Goal: Task Accomplishment & Management: Use online tool/utility

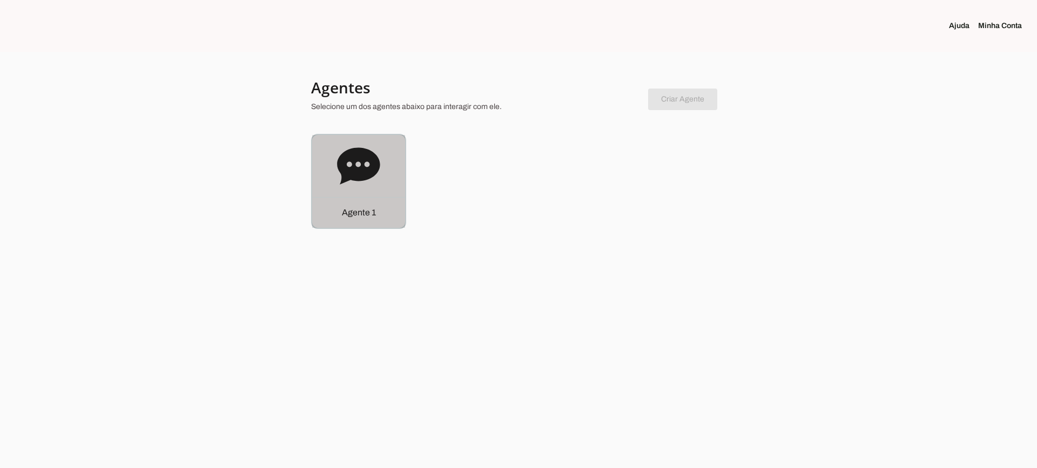
click at [413, 218] on div "Agente 1" at bounding box center [518, 181] width 415 height 95
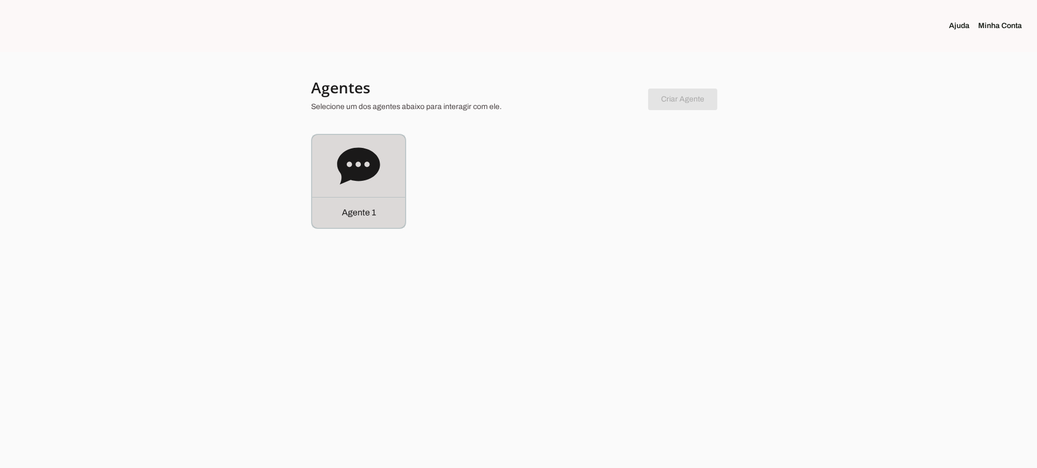
click at [365, 188] on div "Agente 1" at bounding box center [358, 181] width 93 height 93
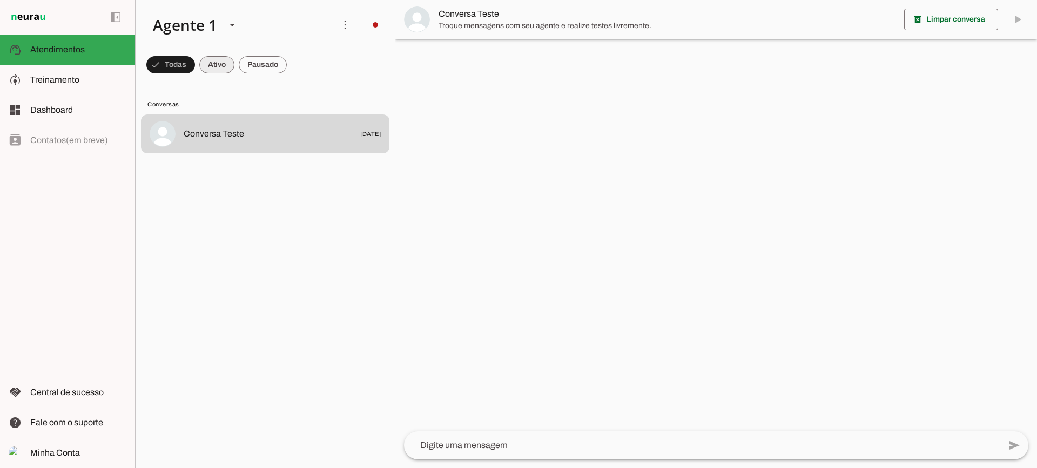
click at [222, 69] on span at bounding box center [216, 65] width 35 height 26
click at [250, 69] on span at bounding box center [263, 65] width 48 height 26
click at [211, 66] on span at bounding box center [207, 65] width 35 height 26
click at [270, 64] on span at bounding box center [263, 65] width 48 height 26
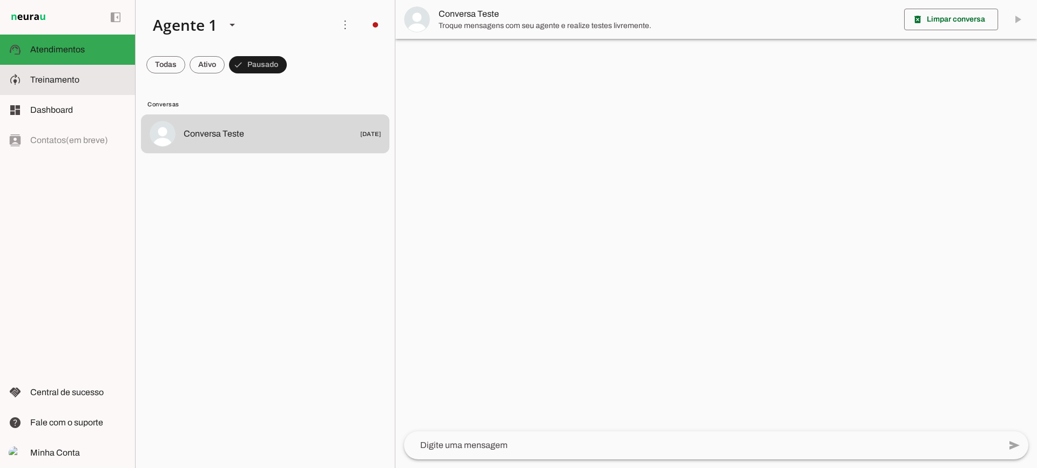
click at [90, 84] on slot at bounding box center [78, 79] width 96 height 13
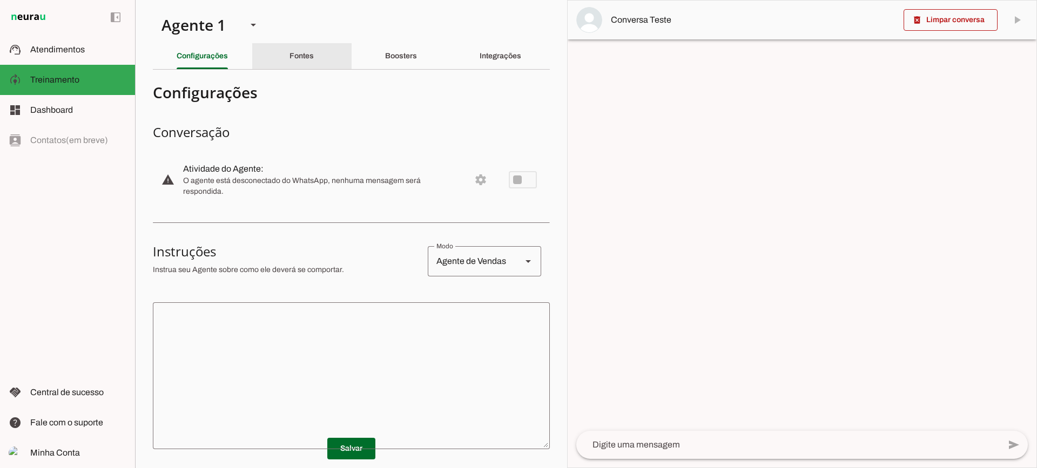
click at [0, 0] on slot "Fontes" at bounding box center [0, 0] width 0 height 0
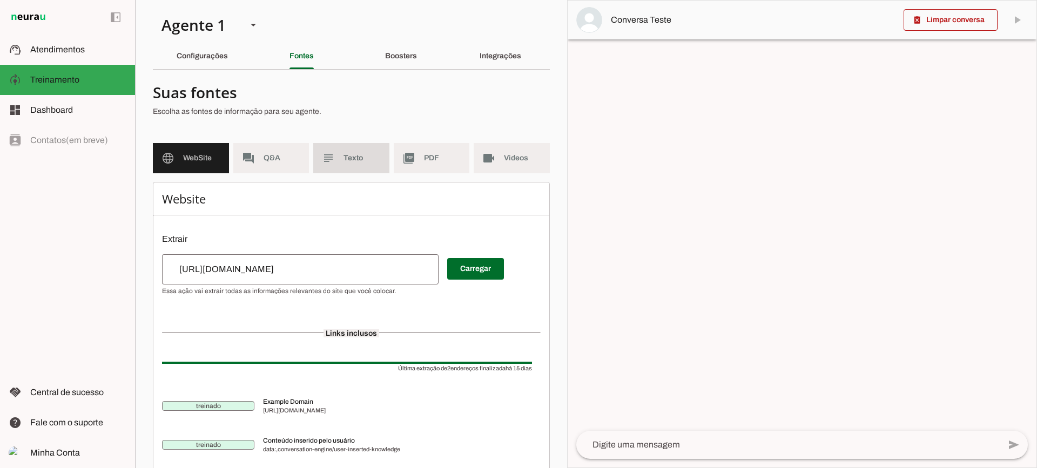
click at [358, 143] on md-item "subject Texto" at bounding box center [351, 158] width 76 height 30
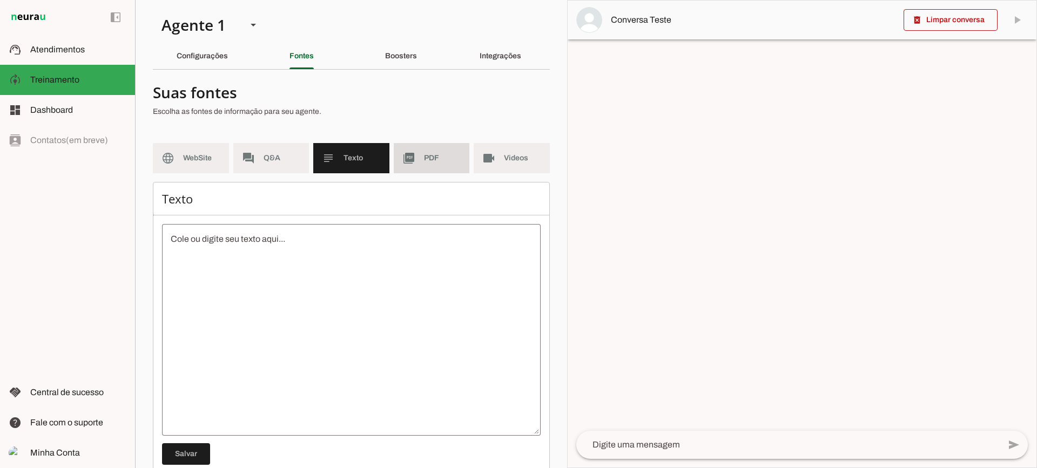
click at [424, 158] on span "PDF" at bounding box center [442, 158] width 37 height 11
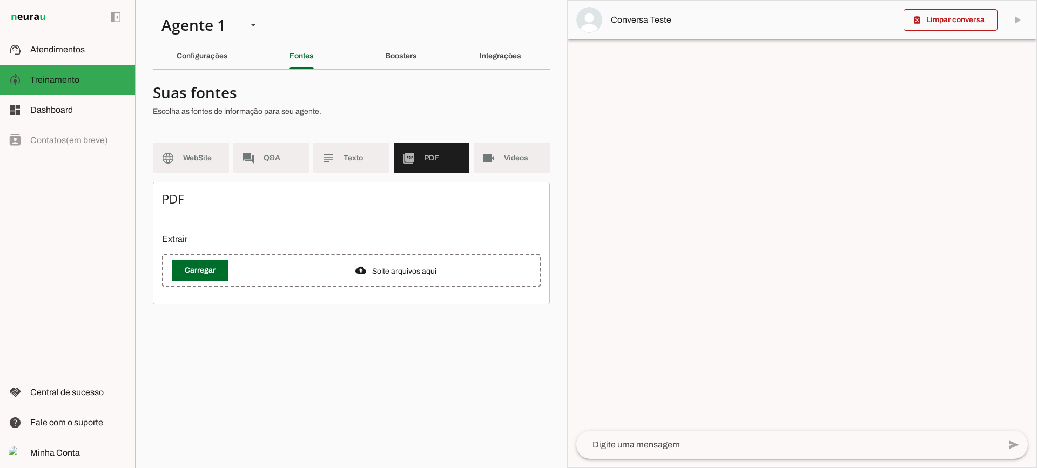
click at [504, 159] on md-item "videocam Videos" at bounding box center [512, 158] width 76 height 30
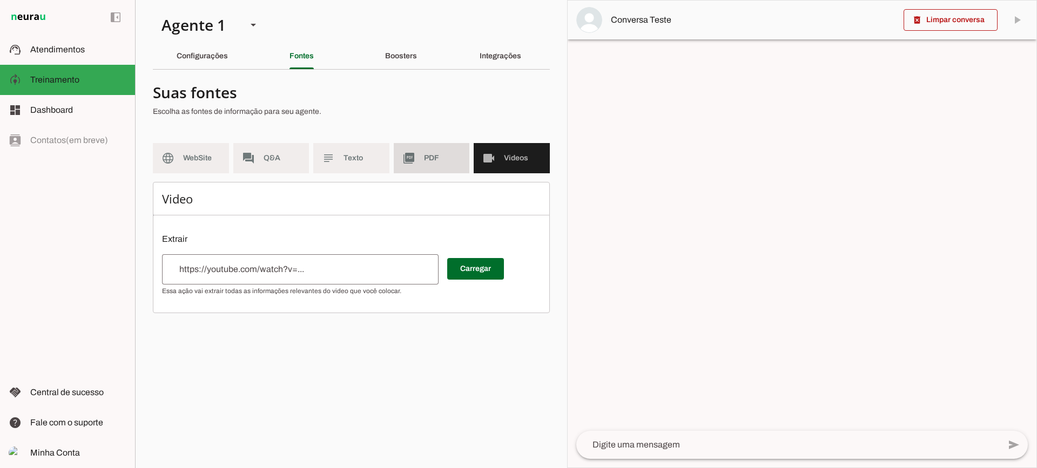
click at [415, 166] on md-item "picture_as_pdf PDF" at bounding box center [432, 158] width 76 height 30
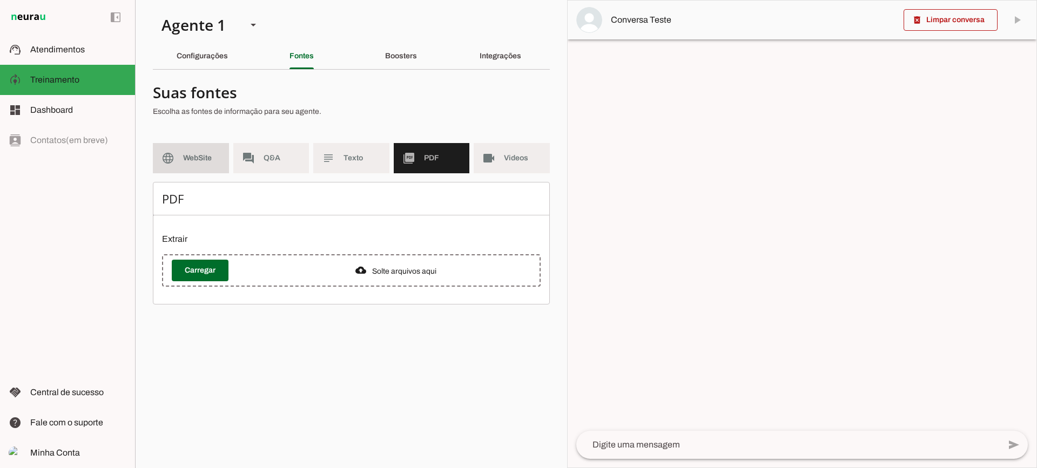
click at [205, 155] on span "WebSite" at bounding box center [201, 158] width 37 height 11
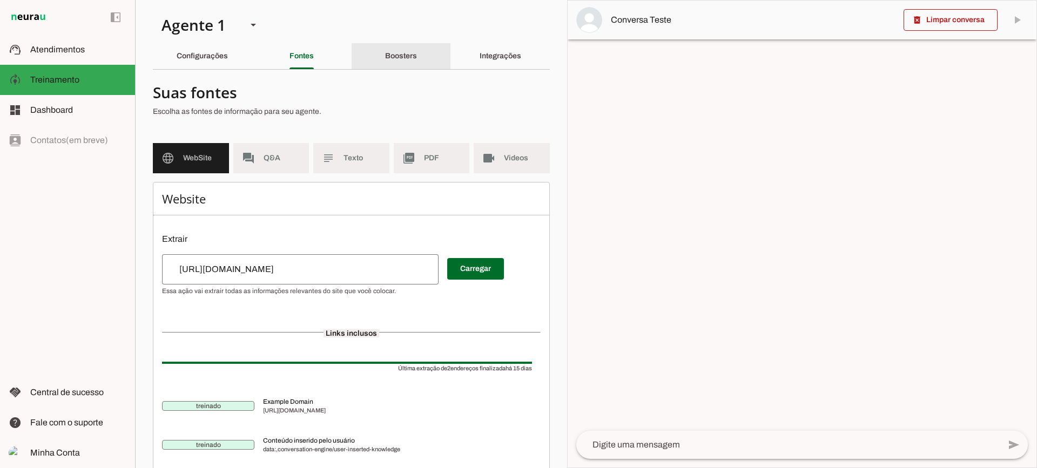
click at [396, 50] on div "Boosters" at bounding box center [401, 56] width 32 height 26
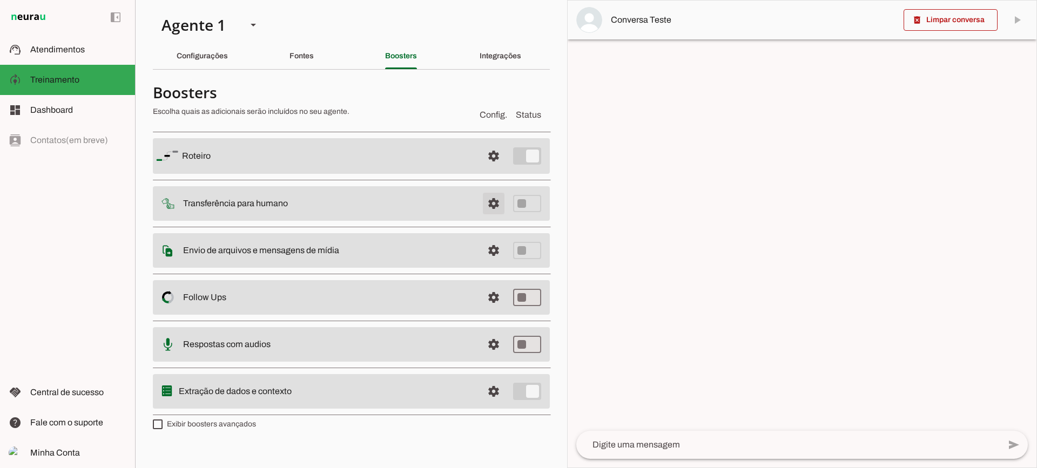
click at [486, 205] on span at bounding box center [494, 204] width 26 height 26
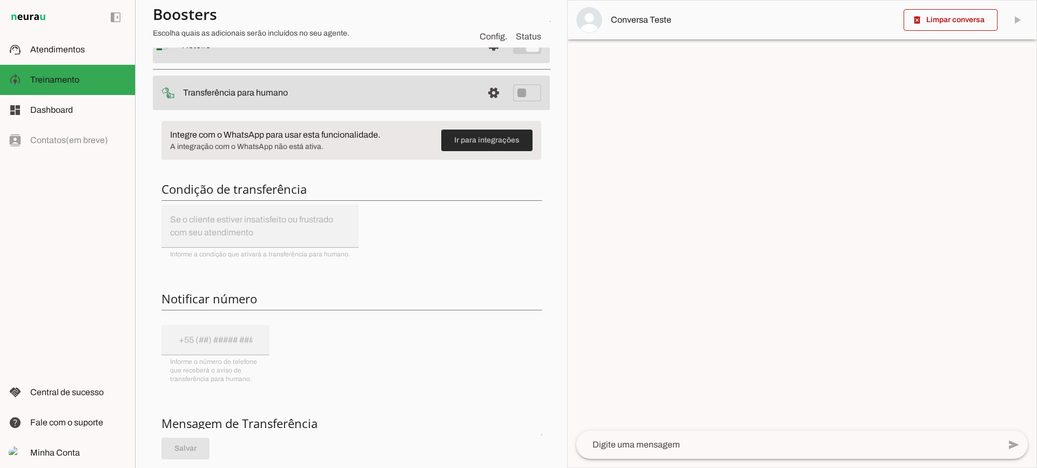
scroll to position [108, 0]
click at [487, 92] on span at bounding box center [494, 94] width 26 height 26
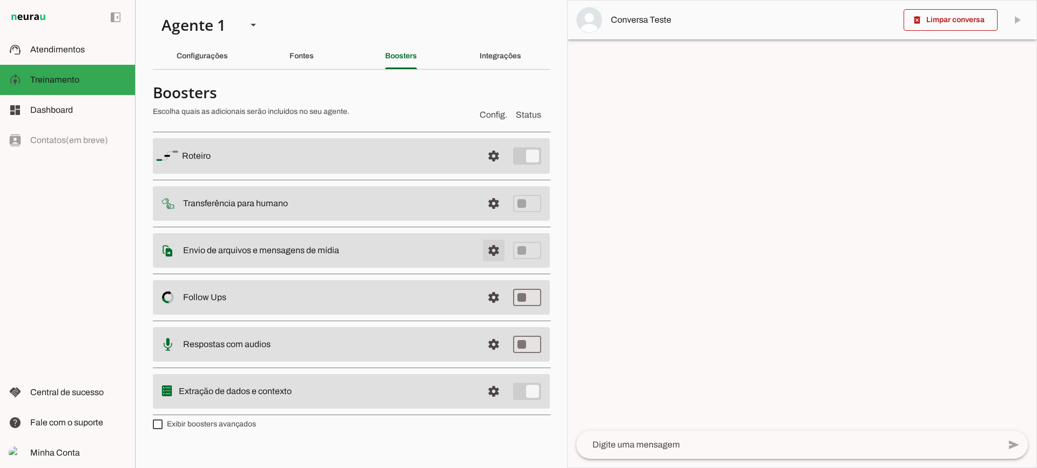
click at [488, 253] on span at bounding box center [494, 251] width 26 height 26
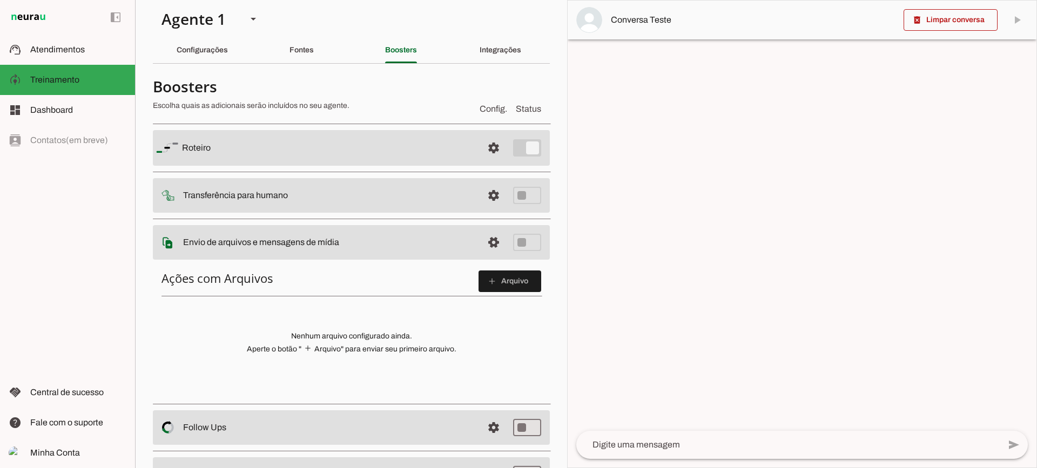
scroll to position [5, 0]
click at [479, 284] on span at bounding box center [510, 282] width 63 height 26
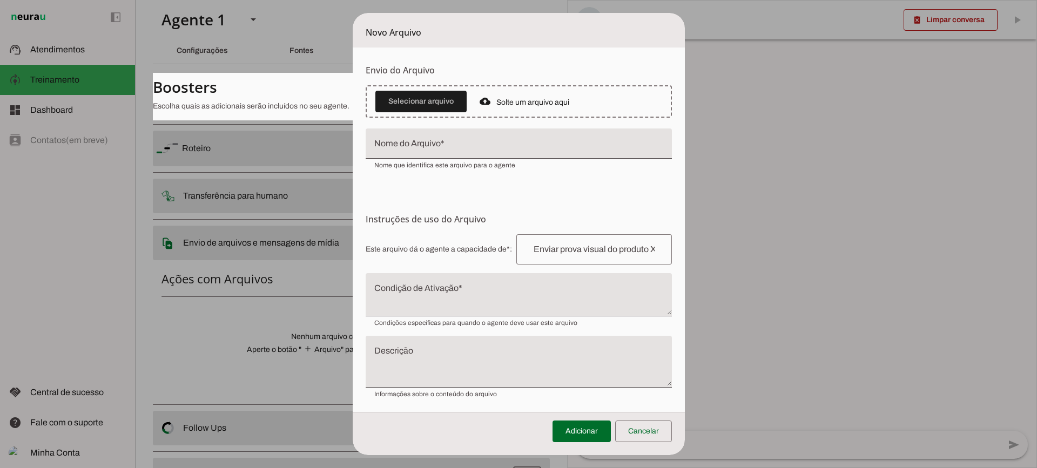
click at [450, 303] on textarea "Condição de Ativação" at bounding box center [519, 299] width 306 height 26
click at [662, 438] on span at bounding box center [643, 432] width 57 height 26
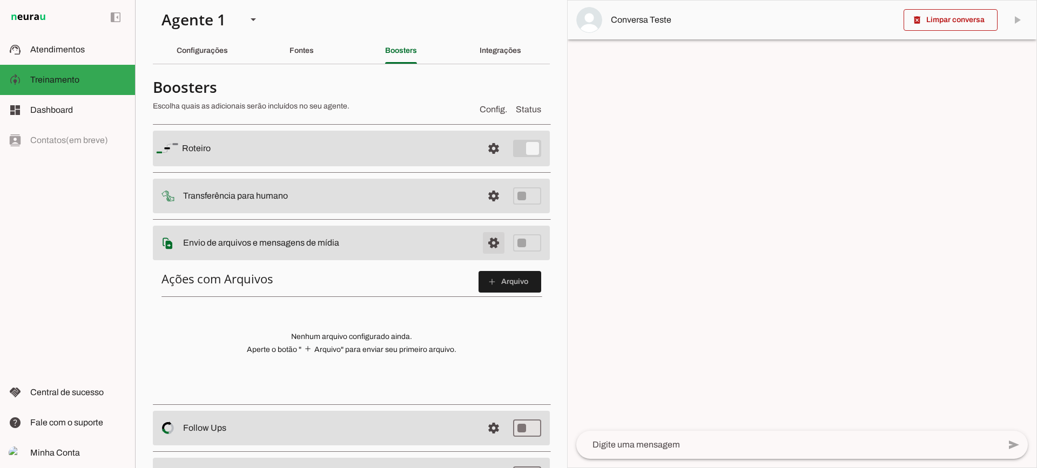
click at [490, 249] on span at bounding box center [494, 243] width 26 height 26
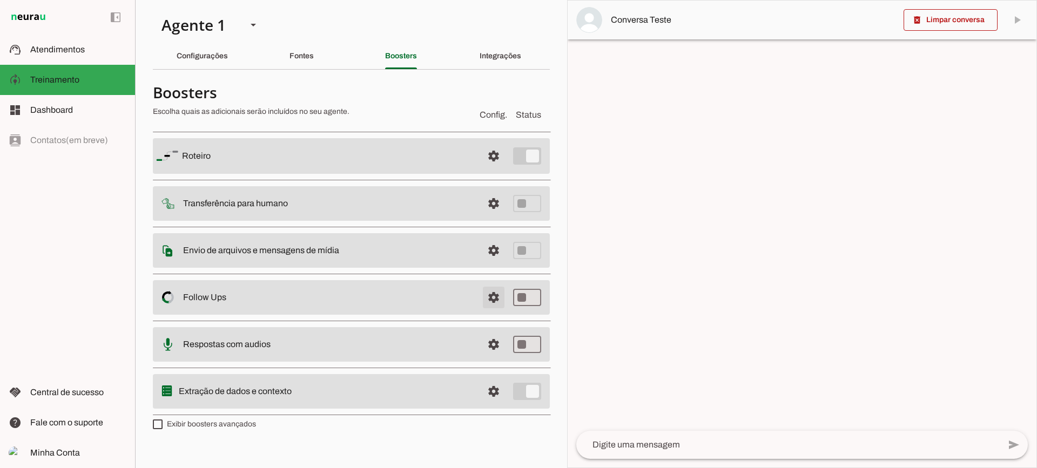
click at [495, 305] on span at bounding box center [494, 298] width 26 height 26
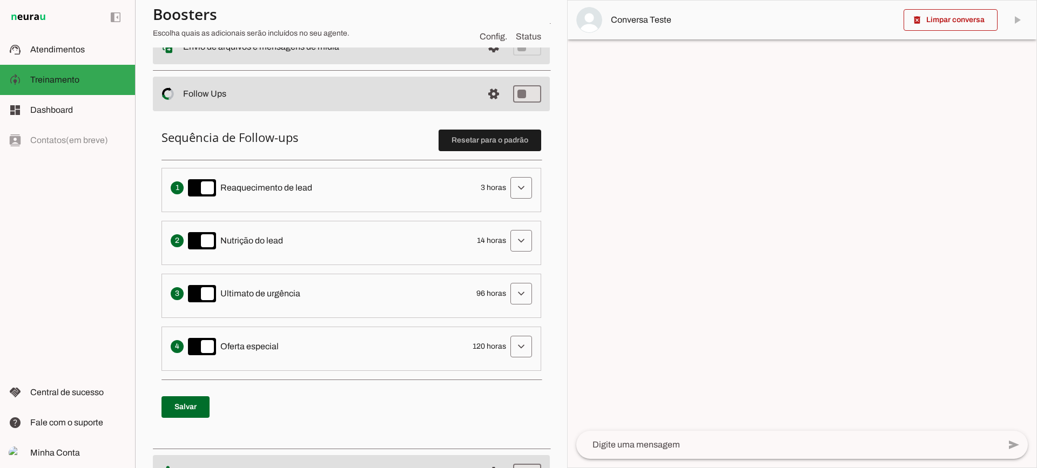
scroll to position [216, 0]
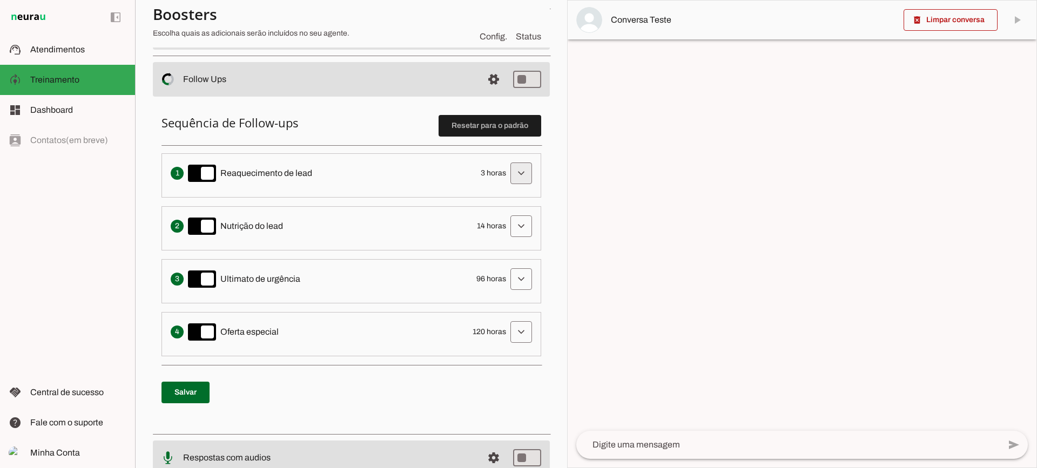
click at [515, 177] on span at bounding box center [521, 173] width 26 height 26
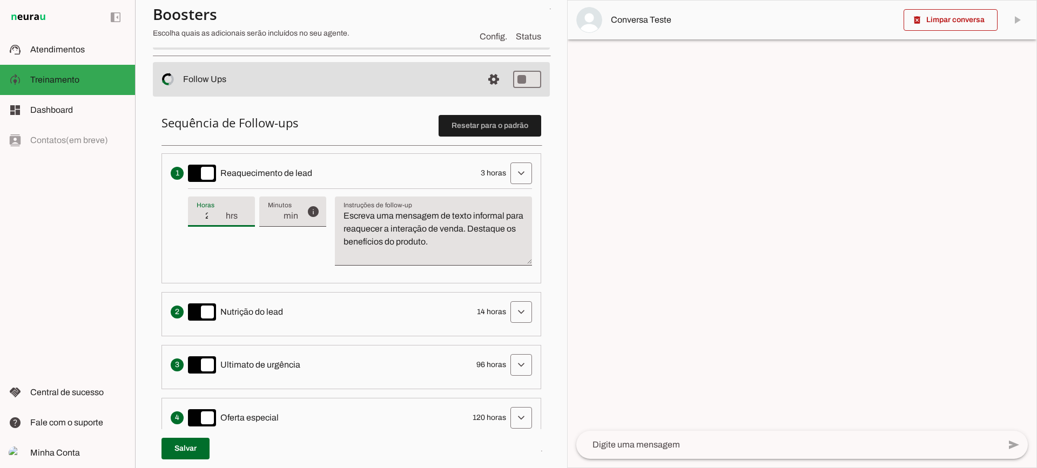
type input "2"
type md-filled-text-field "2"
click at [220, 218] on input "2" at bounding box center [211, 216] width 28 height 13
type input "1"
type md-filled-text-field "1"
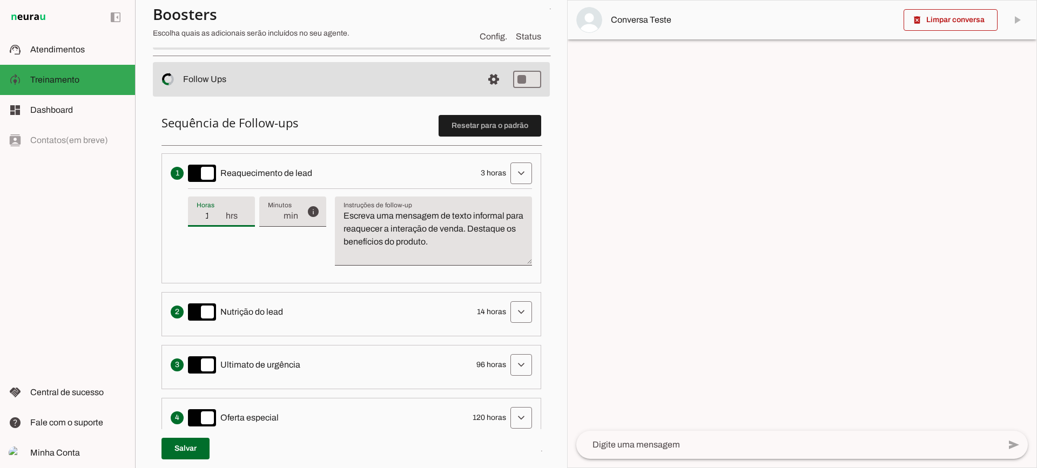
click at [220, 218] on input "1" at bounding box center [211, 216] width 28 height 13
type input "2"
type md-filled-text-field "2"
click at [220, 211] on input "2" at bounding box center [211, 216] width 28 height 13
type input "3"
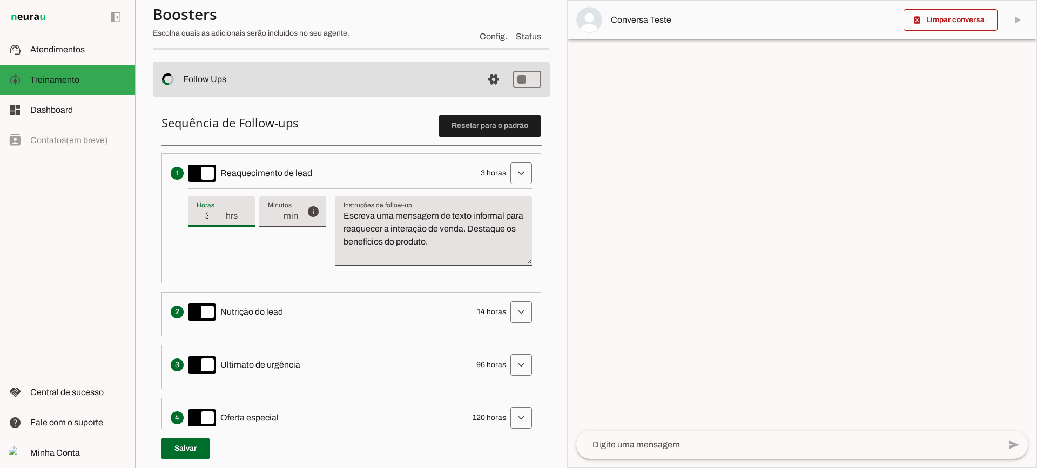
type md-filled-text-field "3"
click at [220, 211] on input "3" at bounding box center [211, 216] width 28 height 13
drag, startPoint x: 492, startPoint y: 245, endPoint x: 318, endPoint y: 184, distance: 184.2
click at [318, 184] on li "Envia uma mensagem para reengajar leads que pararam de responder, incentivando-…" at bounding box center [352, 218] width 380 height 130
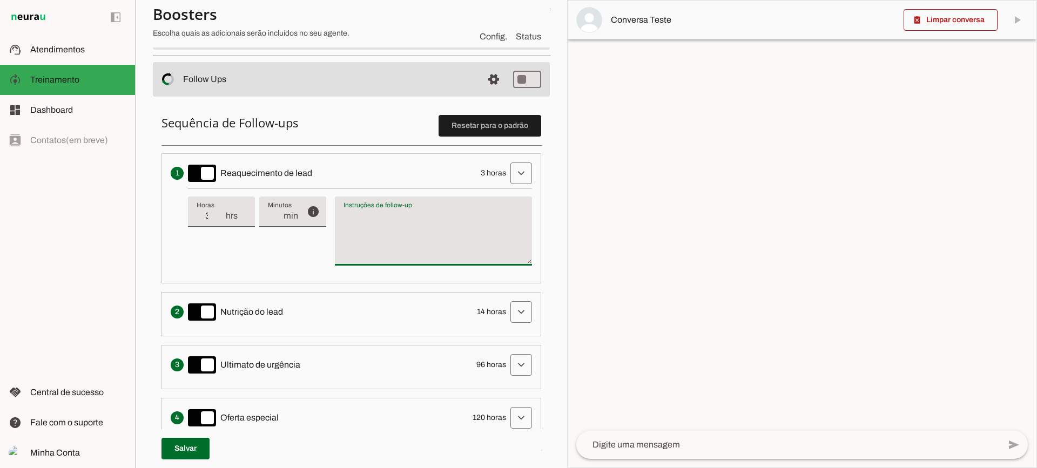
type textarea "Escreva uma mensagem de texto informal para reaquecer a interação de venda. Des…"
click at [391, 223] on textarea "Escreva uma mensagem de texto informal para reaquecer a interação de venda. Des…" at bounding box center [433, 236] width 197 height 52
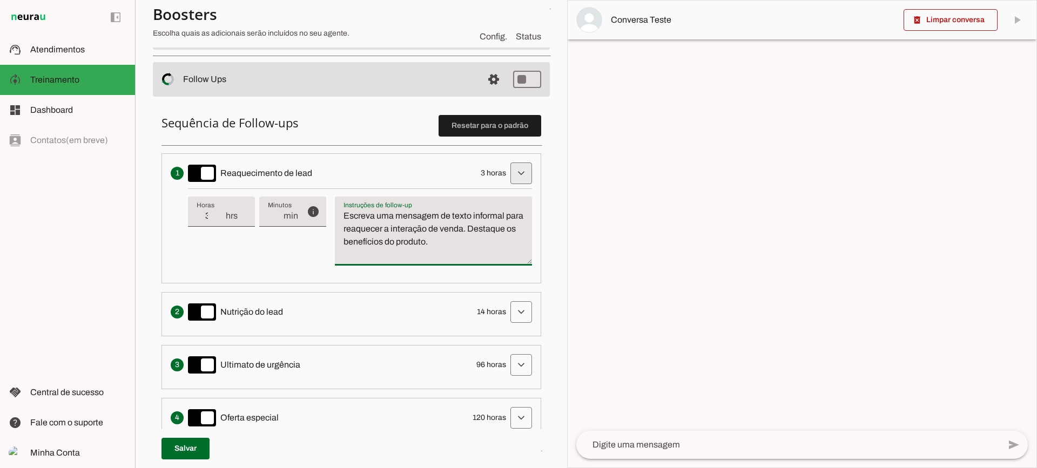
click at [518, 175] on span at bounding box center [521, 173] width 26 height 26
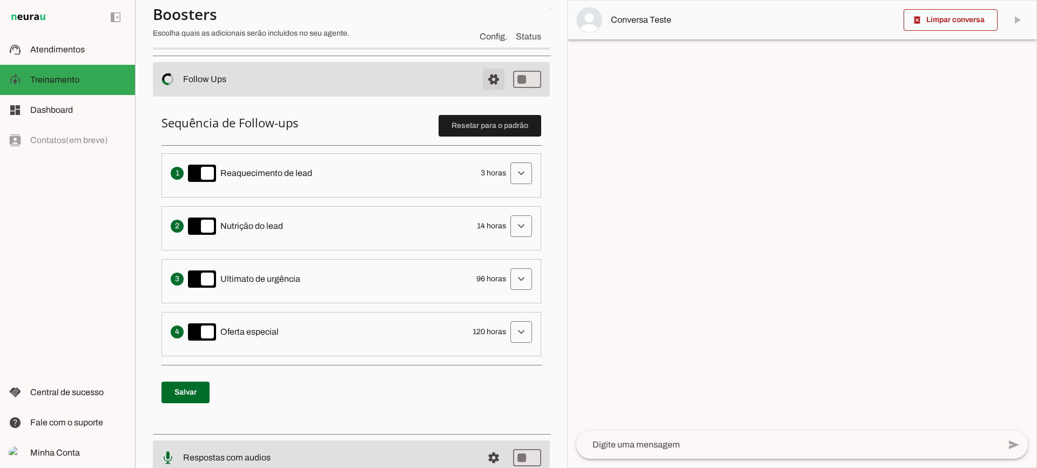
click at [490, 80] on span at bounding box center [494, 79] width 26 height 26
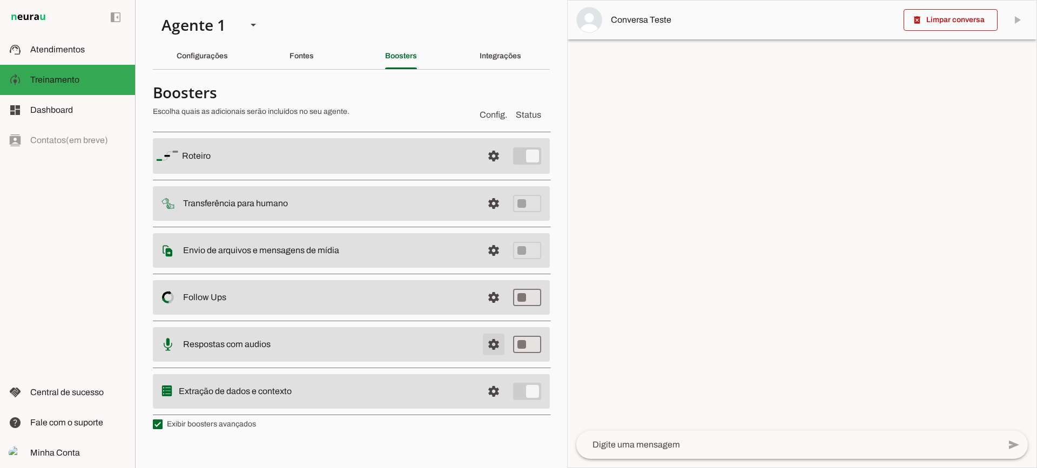
click at [497, 344] on span at bounding box center [494, 345] width 26 height 26
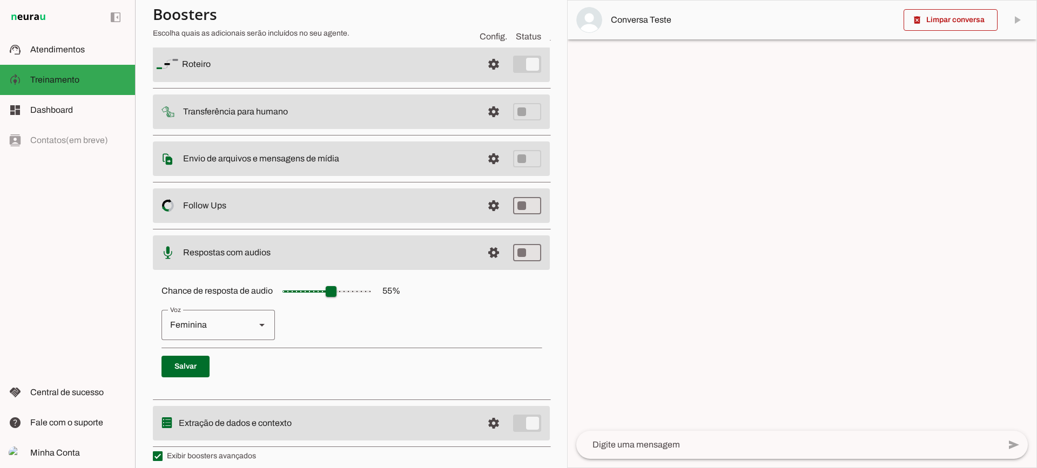
scroll to position [99, 0]
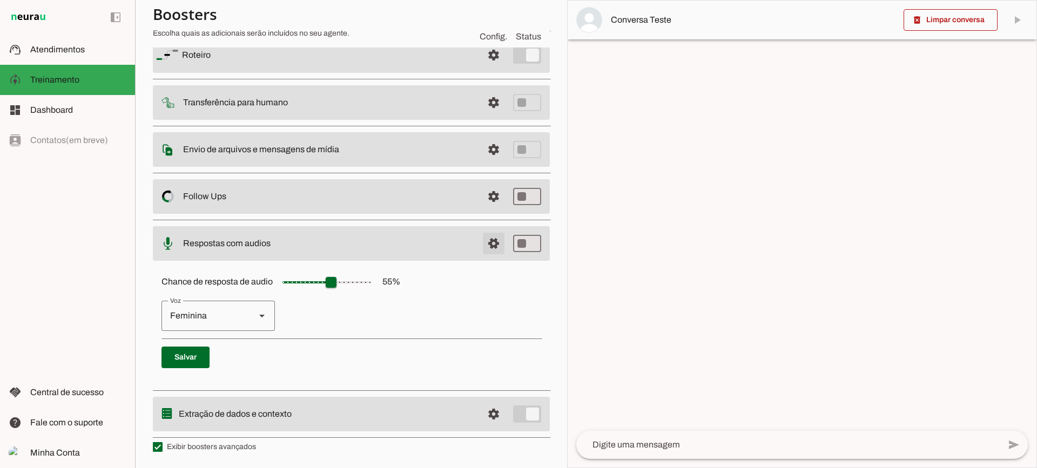
click at [485, 244] on span at bounding box center [494, 244] width 26 height 26
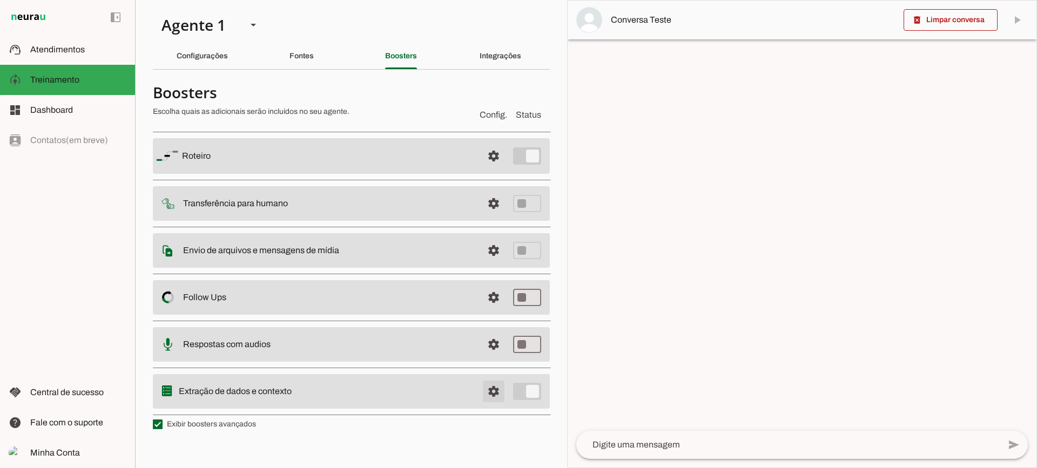
click at [483, 392] on span at bounding box center [494, 392] width 26 height 26
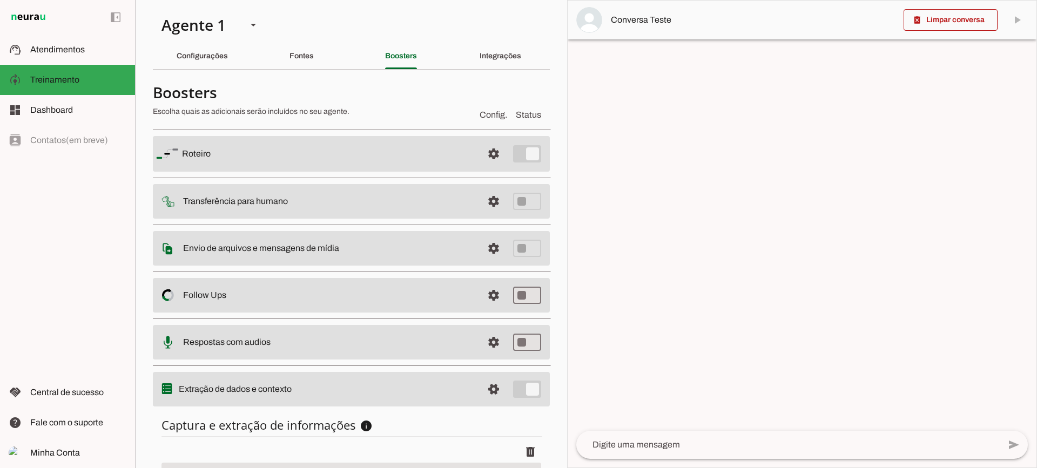
scroll to position [132, 0]
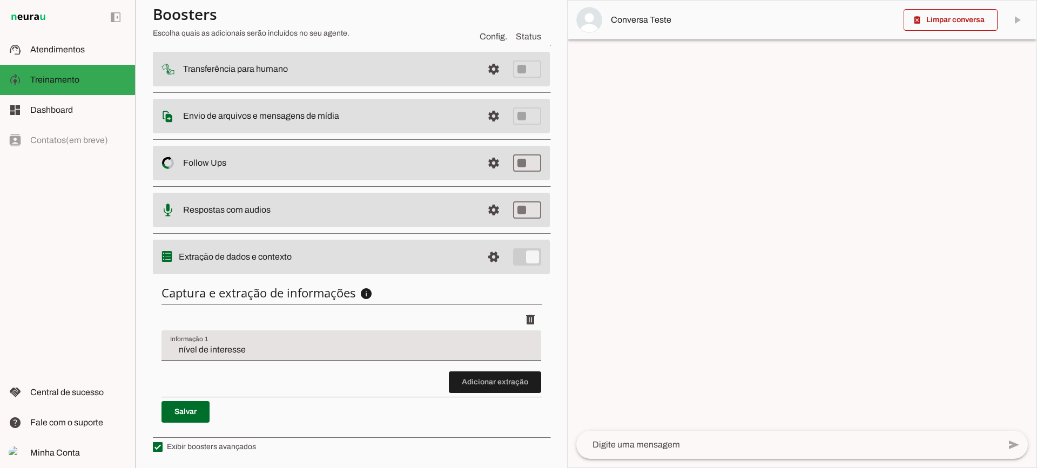
click at [225, 343] on div "nível de interesse" at bounding box center [352, 346] width 380 height 30
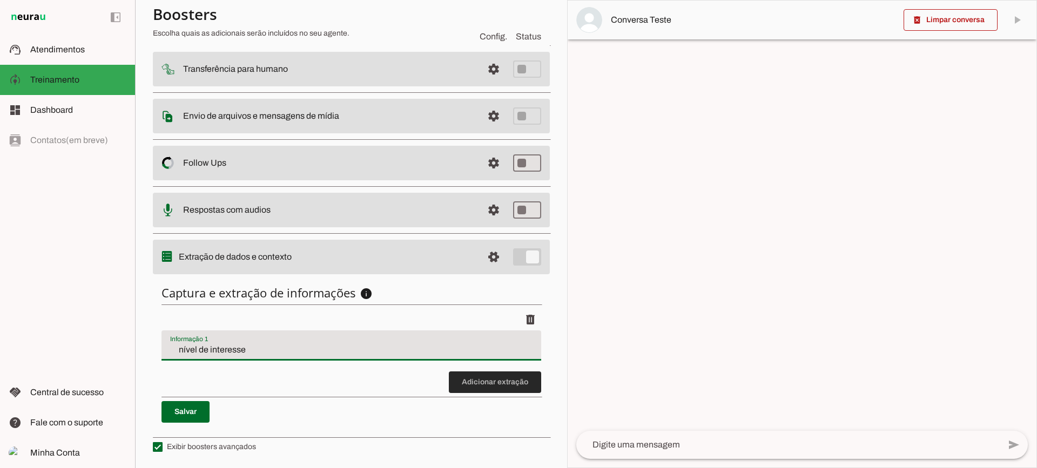
click at [497, 376] on span at bounding box center [495, 383] width 92 height 26
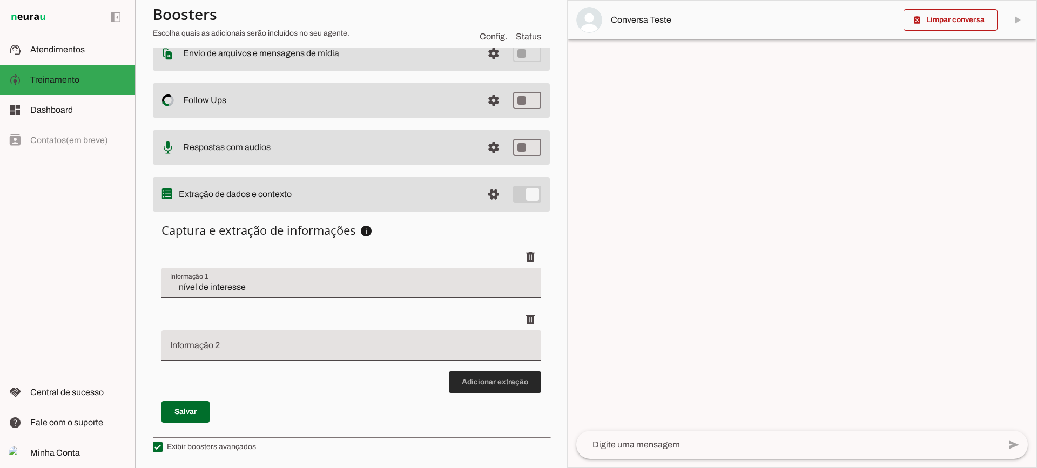
click at [478, 381] on span at bounding box center [495, 383] width 92 height 26
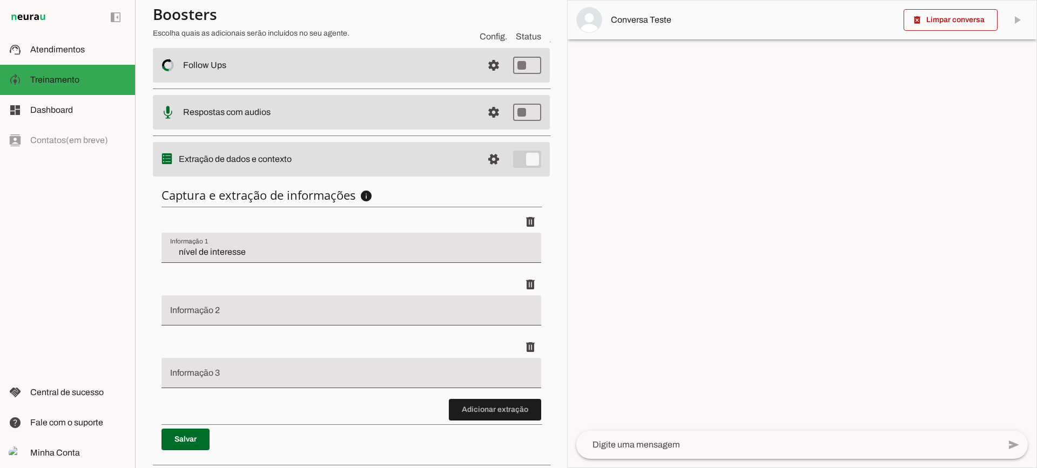
scroll to position [258, 0]
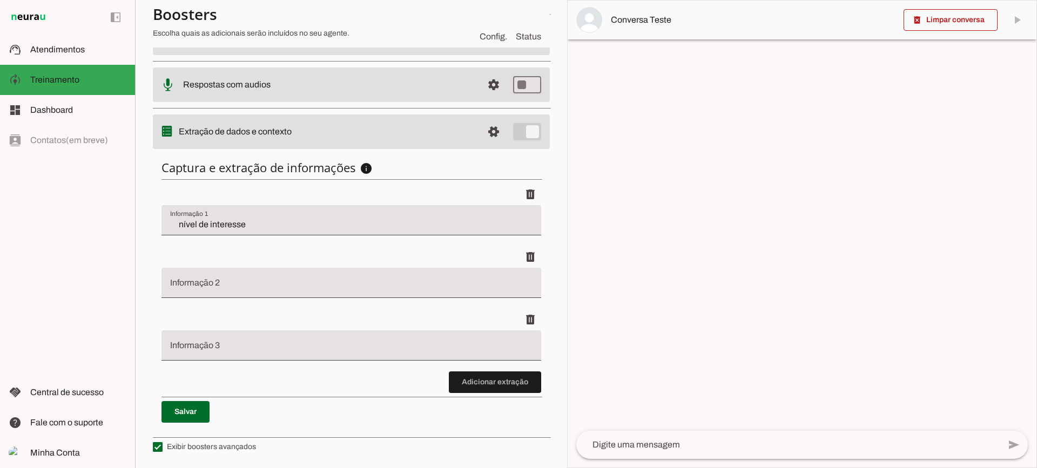
click at [503, 387] on span at bounding box center [495, 383] width 92 height 26
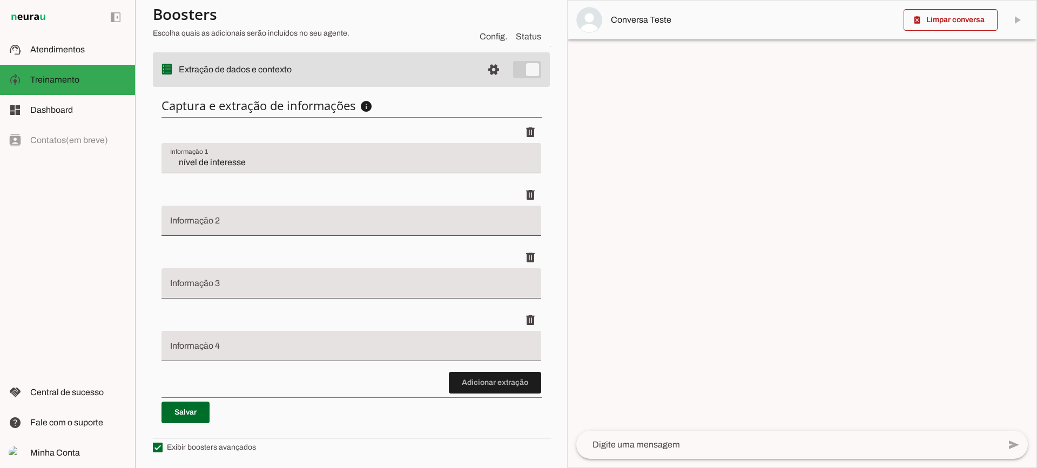
scroll to position [320, 0]
click at [53, 37] on md-item "support_agent Atendimentos Atendimentos" at bounding box center [67, 50] width 135 height 30
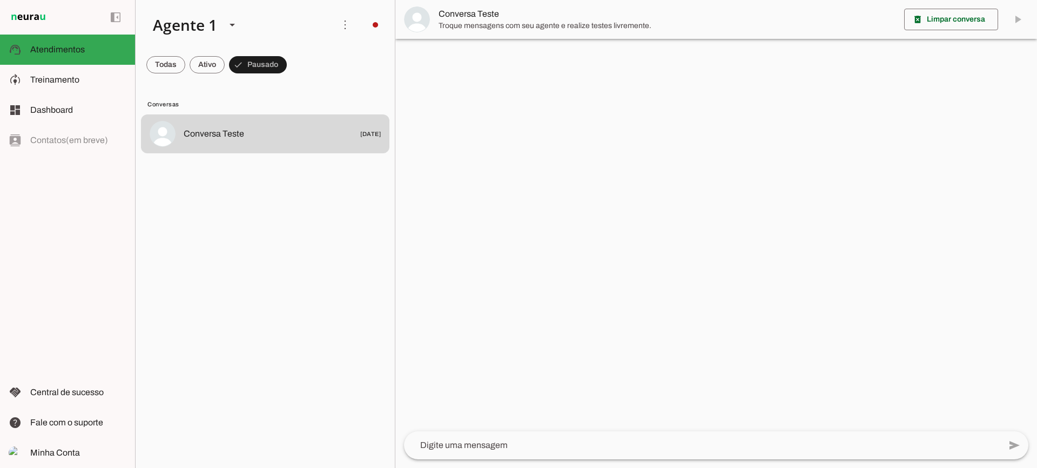
click at [455, 25] on span "Troque mensagens com seu agente e realize testes livremente." at bounding box center [667, 26] width 457 height 11
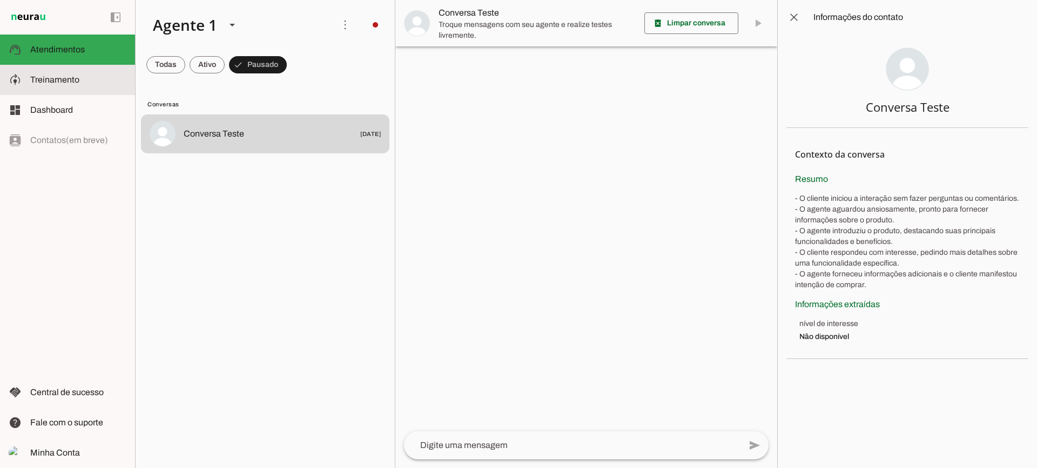
click at [82, 82] on slot at bounding box center [78, 79] width 96 height 13
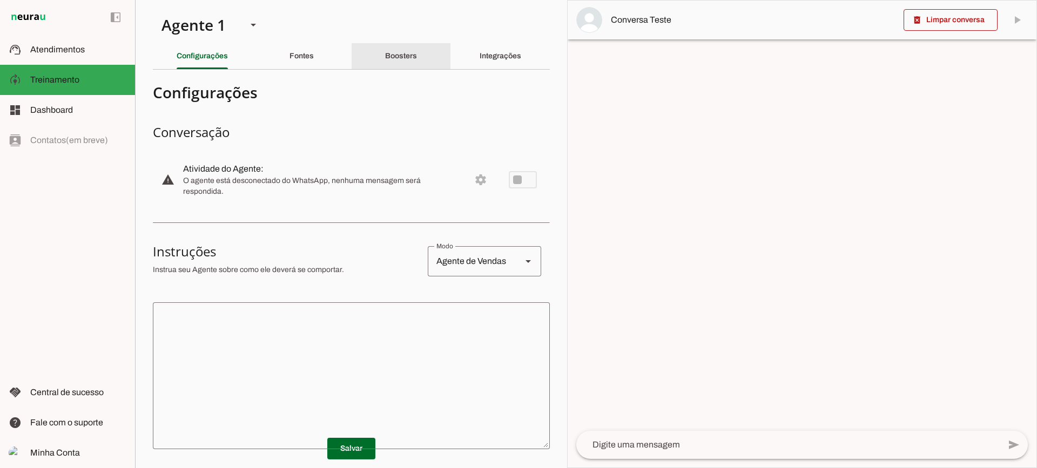
click at [385, 50] on div "Boosters" at bounding box center [401, 56] width 32 height 26
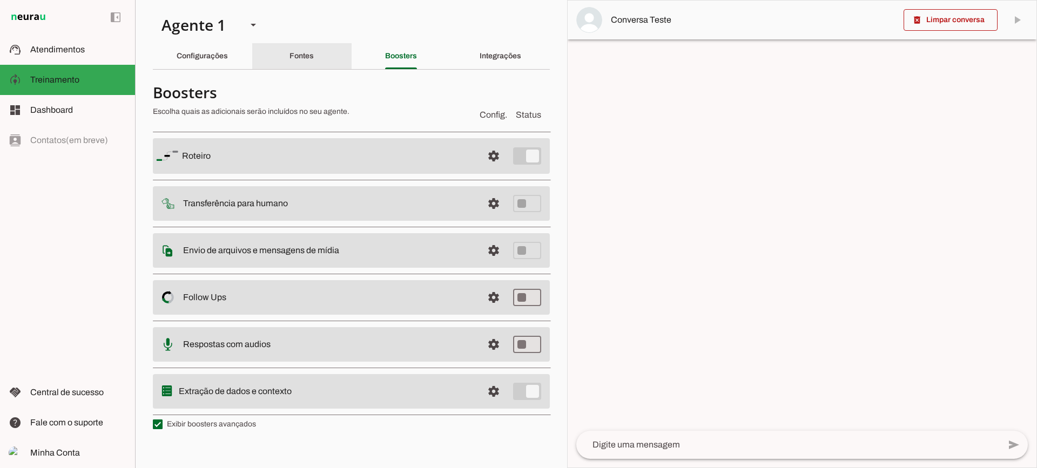
click at [226, 50] on div "Configurações" at bounding box center [202, 56] width 51 height 26
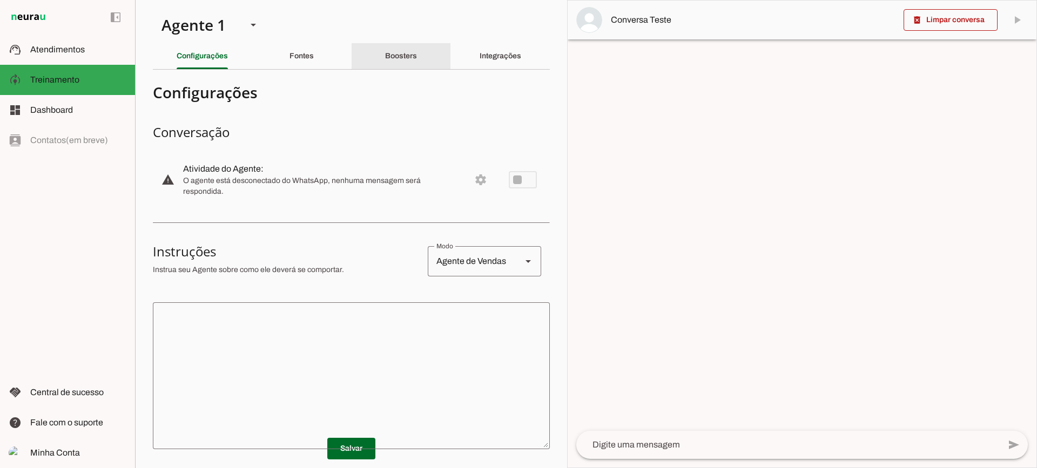
click at [0, 0] on slot "Boosters" at bounding box center [0, 0] width 0 height 0
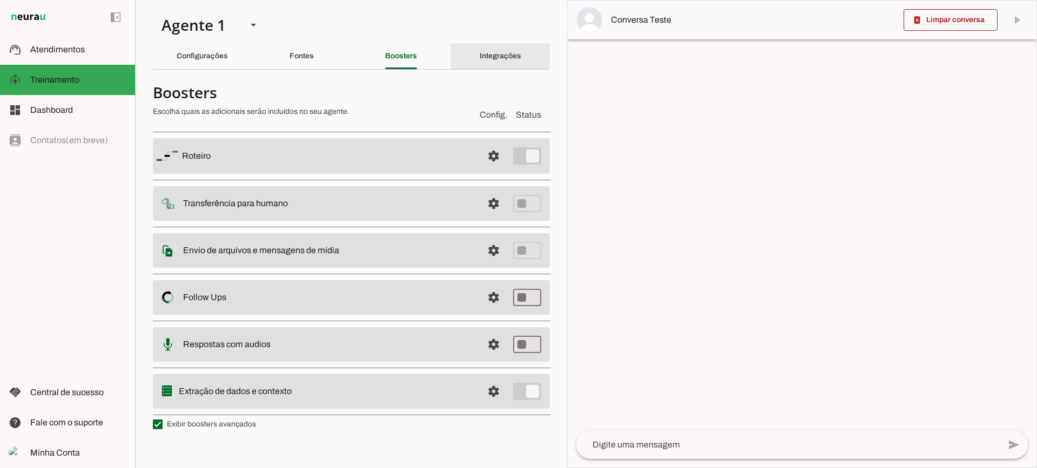
click at [483, 65] on div "Integrações" at bounding box center [501, 56] width 42 height 26
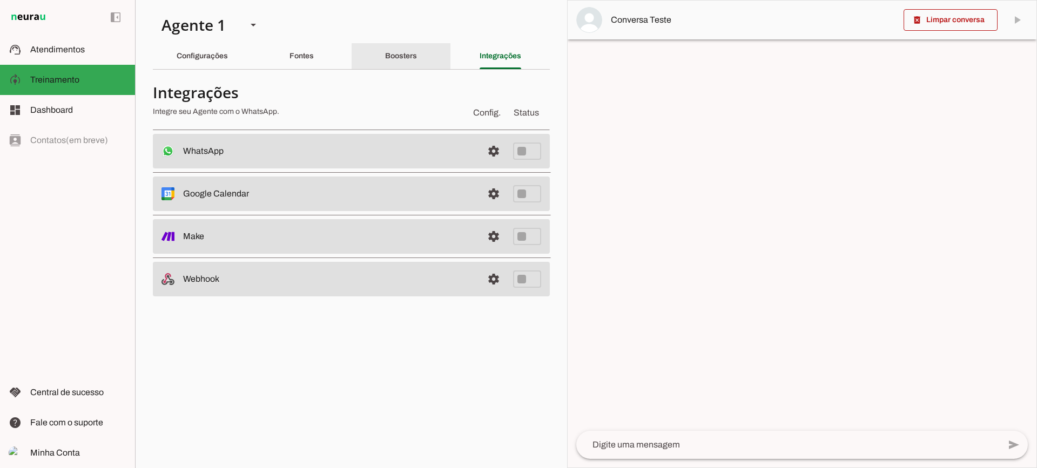
click at [385, 52] on div "Boosters" at bounding box center [401, 56] width 32 height 26
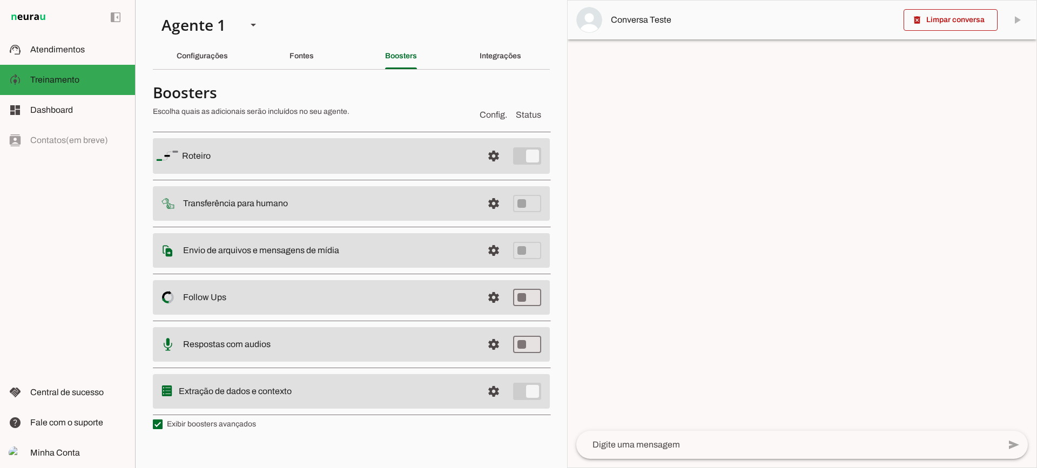
click at [216, 426] on label "Exibir boosters avançados" at bounding box center [204, 424] width 103 height 11
click at [163, 426] on md-checkbox at bounding box center [158, 425] width 10 height 10
type md-checkbox "on"
click at [216, 426] on label "Exibir boosters avançados" at bounding box center [204, 424] width 103 height 11
click at [163, 426] on md-checkbox at bounding box center [158, 425] width 10 height 10
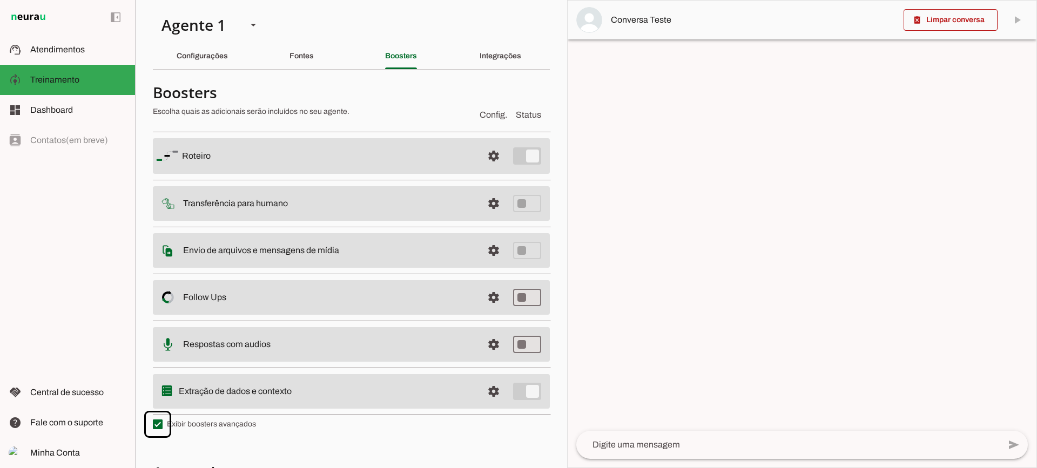
scroll to position [193, 0]
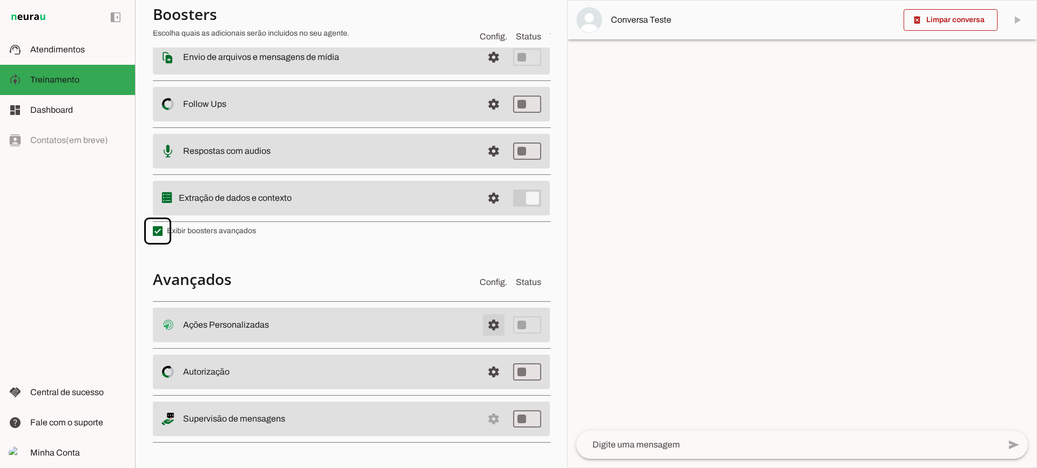
click at [487, 330] on span at bounding box center [494, 325] width 26 height 26
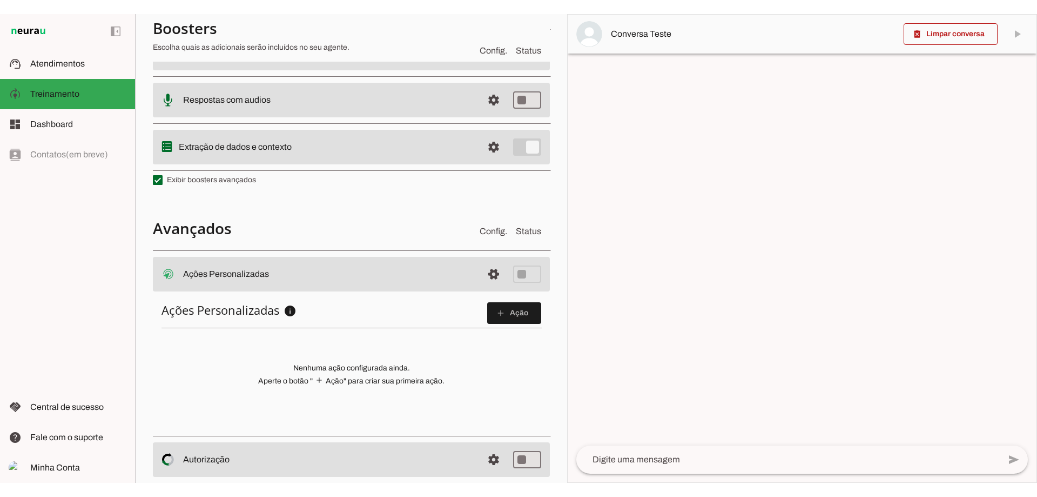
scroll to position [330, 0]
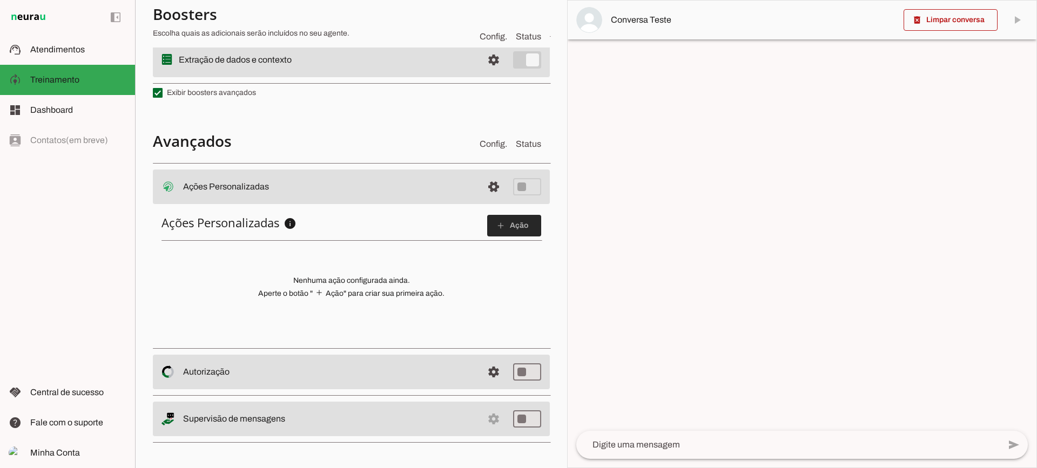
click at [0, 0] on slot "add" at bounding box center [0, 0] width 0 height 0
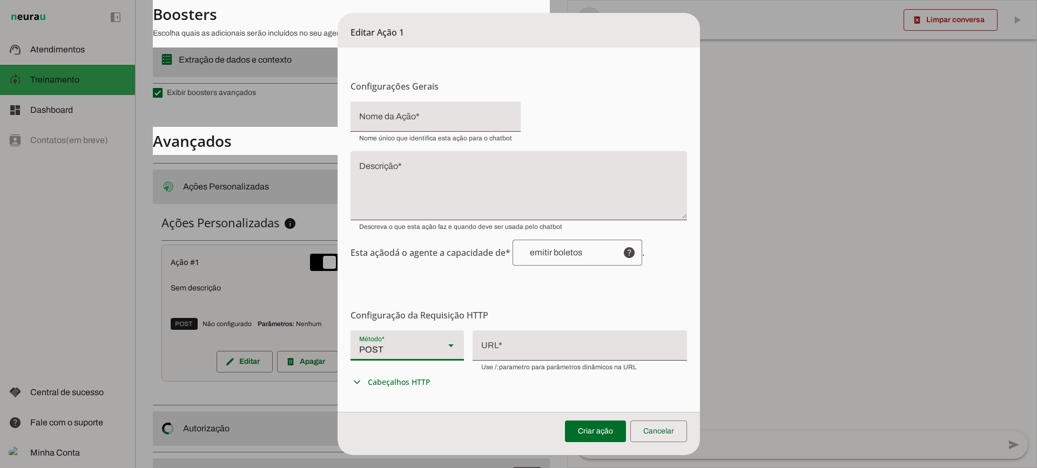
click at [397, 350] on div "POST" at bounding box center [393, 346] width 85 height 30
click at [705, 100] on slot at bounding box center [753, 93] width 96 height 13
type md-filled-select "GET"
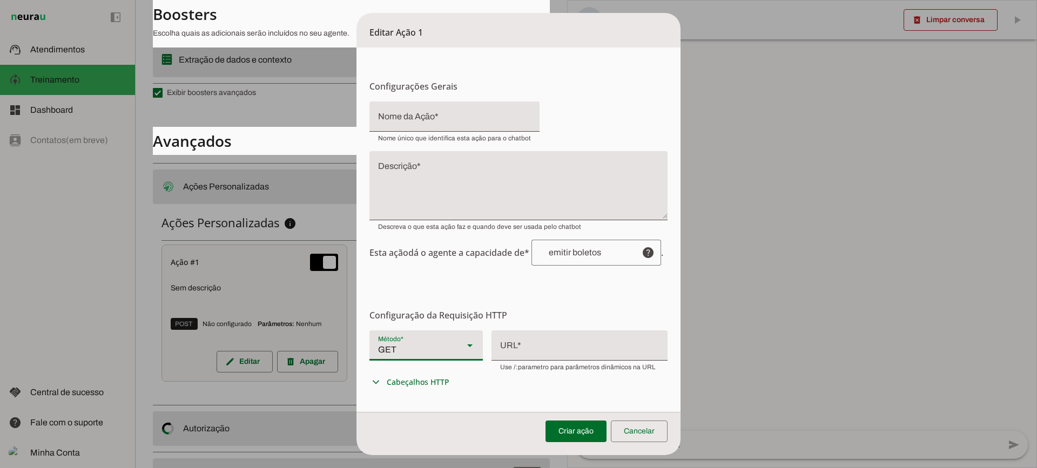
click at [538, 344] on div at bounding box center [580, 345] width 176 height 28
